Goal: Find specific fact: Find contact information

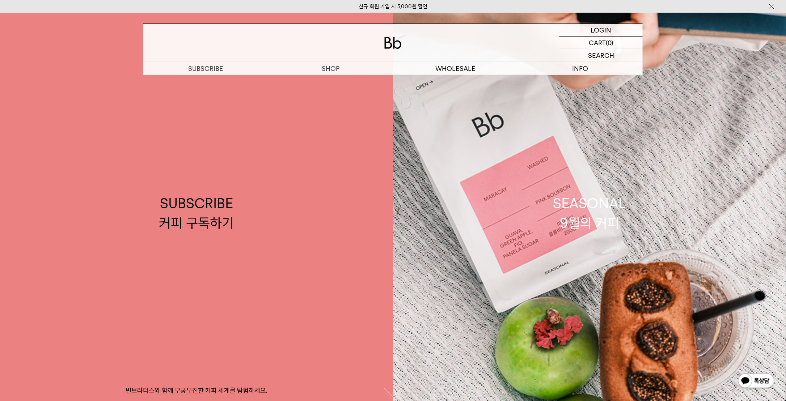
click at [390, 43] on img at bounding box center [392, 43] width 17 height 12
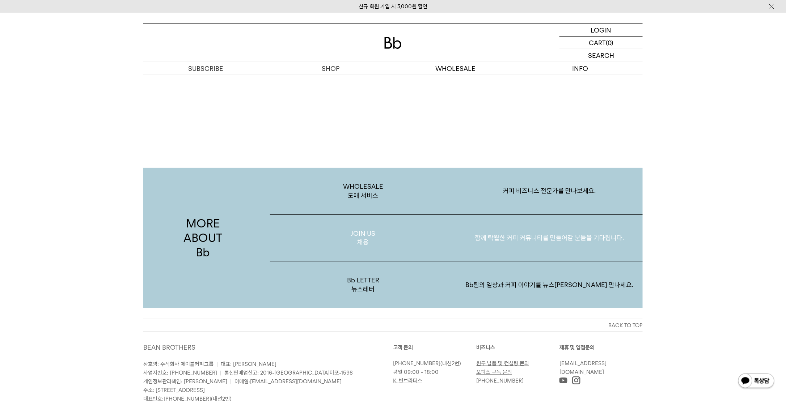
scroll to position [1409, 0]
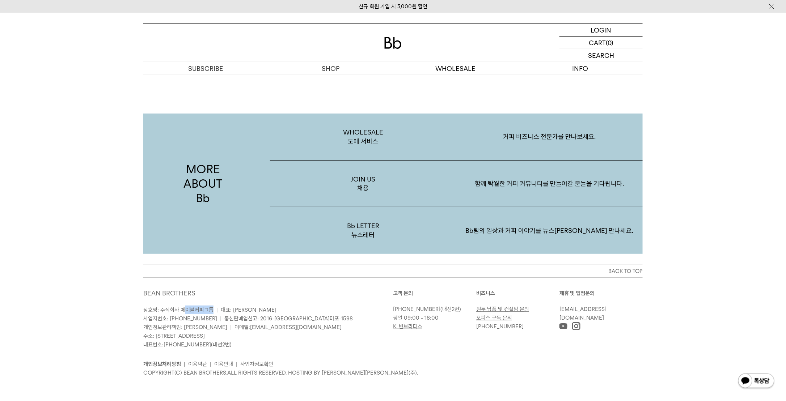
drag, startPoint x: 183, startPoint y: 307, endPoint x: 215, endPoint y: 307, distance: 32.6
click at [215, 307] on p "상호명: 주식회사 에이블커피그룹 | 대표: [PERSON_NAME] 사업자번호: [PHONE_NUMBER] | 통신판매업신고: 2016-[GE…" at bounding box center [268, 327] width 250 height 43
drag, startPoint x: 215, startPoint y: 307, endPoint x: 210, endPoint y: 311, distance: 6.9
click at [210, 311] on span "상호명: 주식회사 에이블커피그룹" at bounding box center [178, 310] width 70 height 7
click at [211, 308] on span "상호명: 주식회사 에이블커피그룹" at bounding box center [178, 310] width 70 height 7
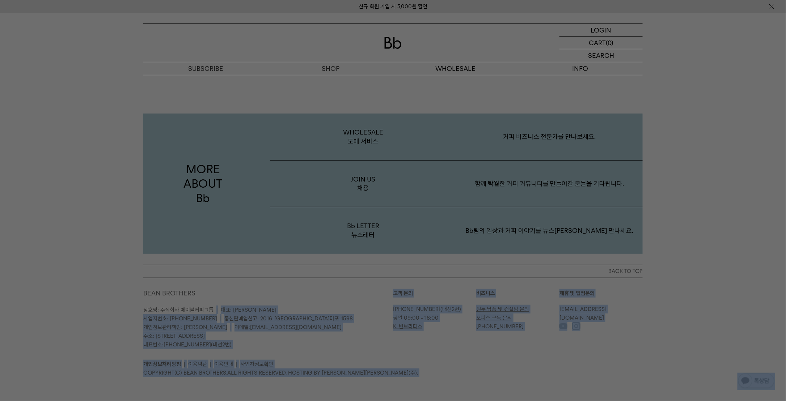
drag, startPoint x: 213, startPoint y: 307, endPoint x: 187, endPoint y: 307, distance: 26.1
click at [374, 337] on div at bounding box center [393, 200] width 786 height 401
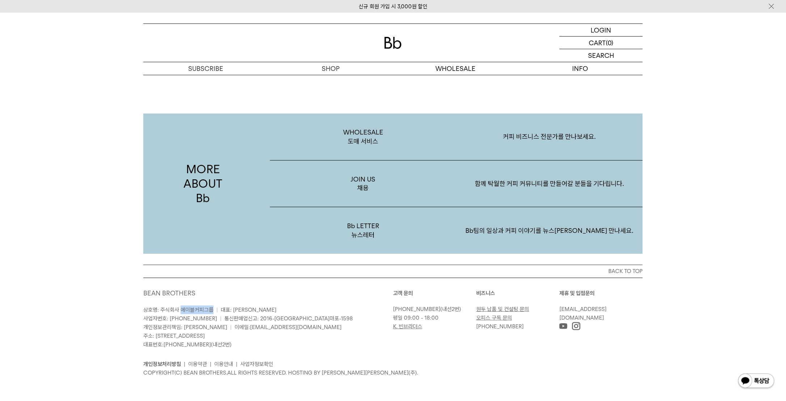
drag, startPoint x: 197, startPoint y: 308, endPoint x: 212, endPoint y: 306, distance: 14.9
click at [212, 307] on span "상호명: 주식회사 에이블커피그룹" at bounding box center [178, 310] width 70 height 7
drag, startPoint x: 212, startPoint y: 306, endPoint x: 207, endPoint y: 306, distance: 5.1
copy span "에이블커피그룹"
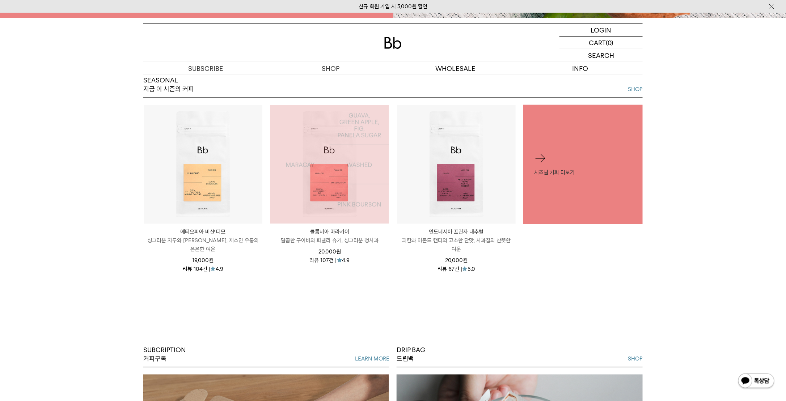
scroll to position [179, 0]
